Goal: Information Seeking & Learning: Find specific fact

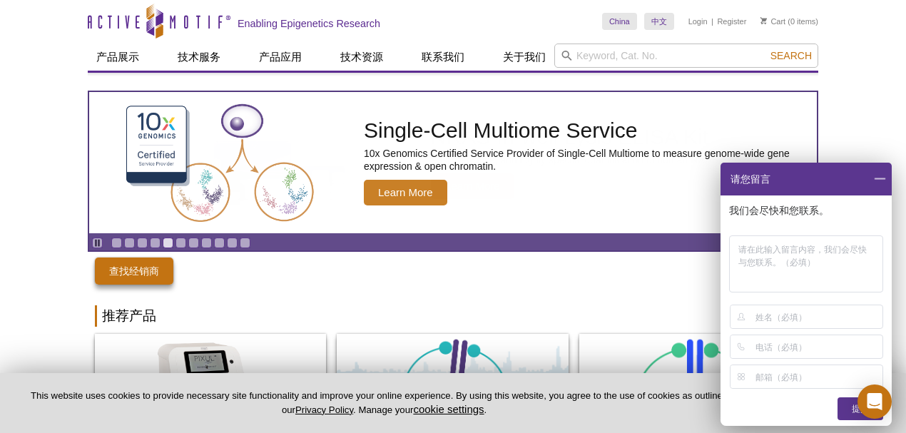
click at [880, 181] on span at bounding box center [880, 179] width 24 height 33
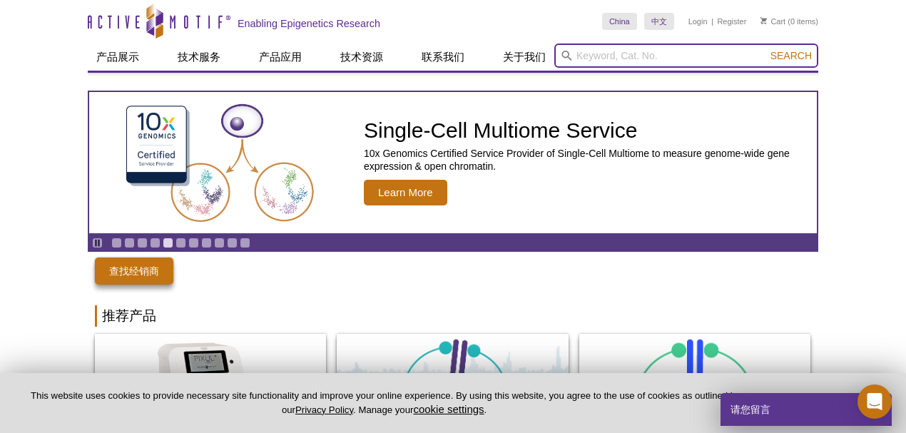
click at [603, 61] on input "search" at bounding box center [686, 56] width 264 height 24
paste input "PRMT6"
type input "PRMT6"
click at [766, 49] on button "Search" at bounding box center [791, 55] width 50 height 13
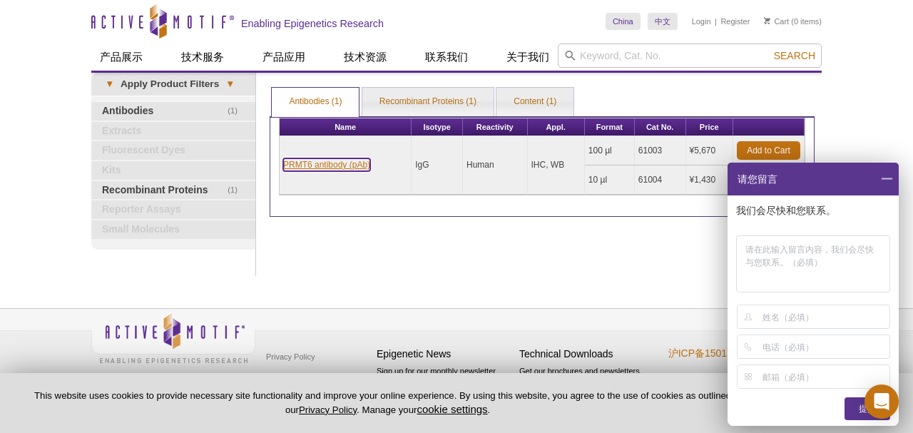
click at [304, 169] on link "PRMT6 antibody (pAb)" at bounding box center [326, 164] width 87 height 13
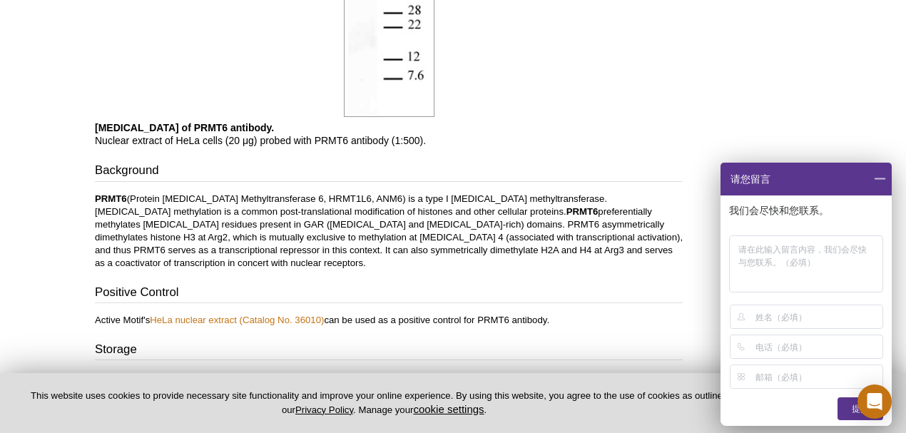
scroll to position [1142, 0]
